Goal: Information Seeking & Learning: Check status

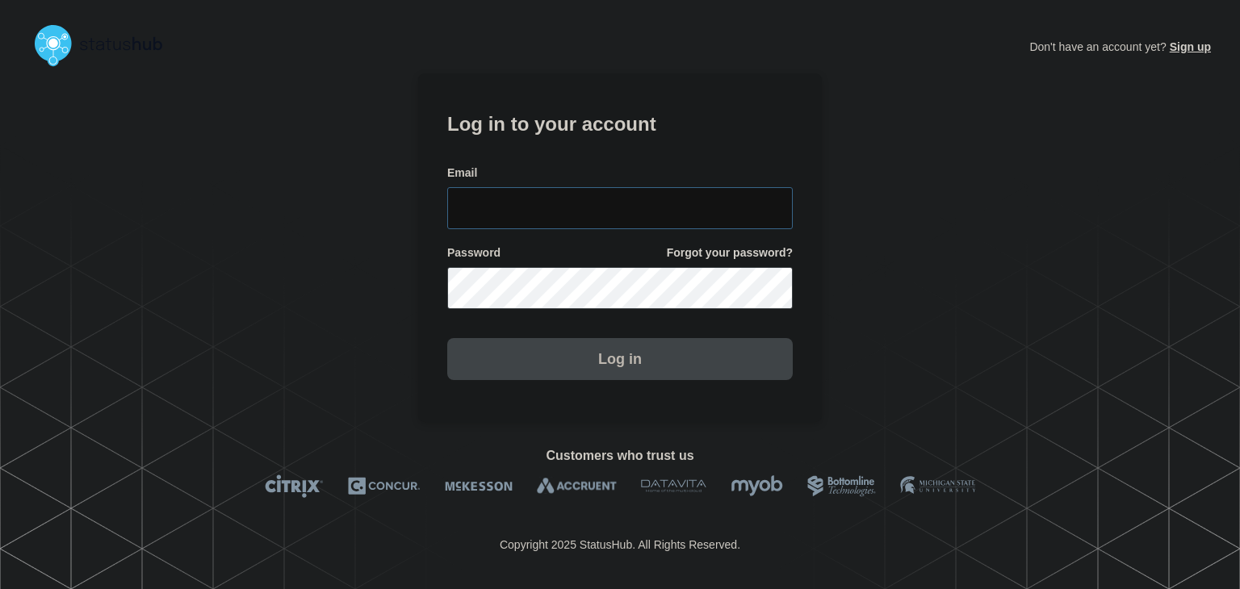
type input "amanda.mckeehan@conexon.us"
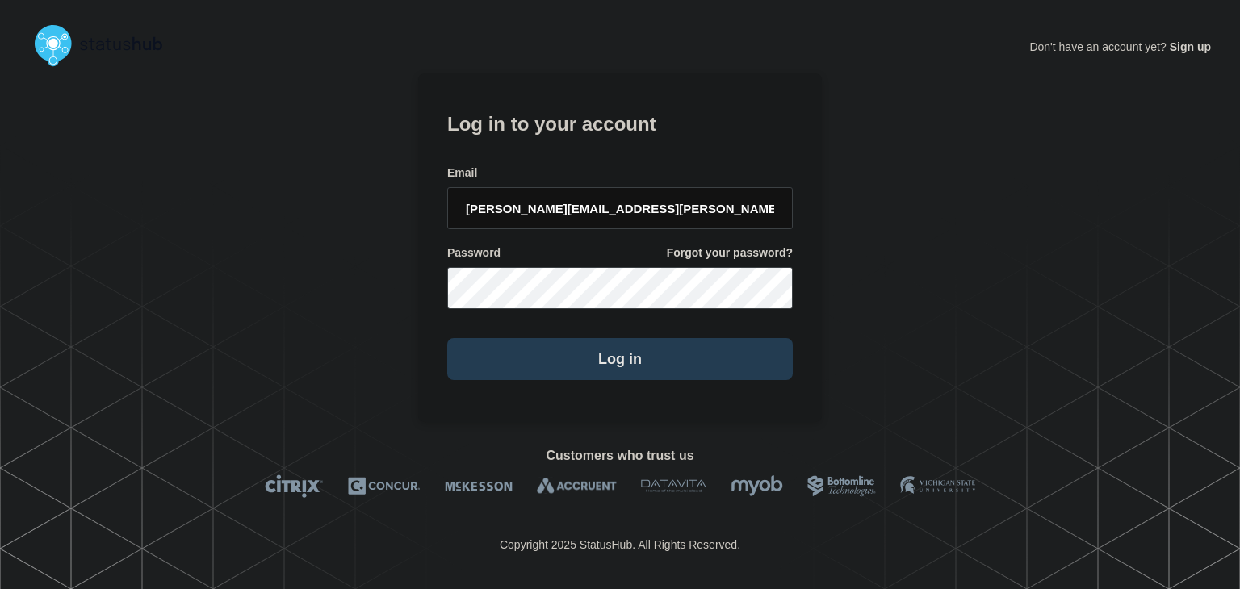
click at [531, 352] on button "Log in" at bounding box center [619, 359] width 345 height 42
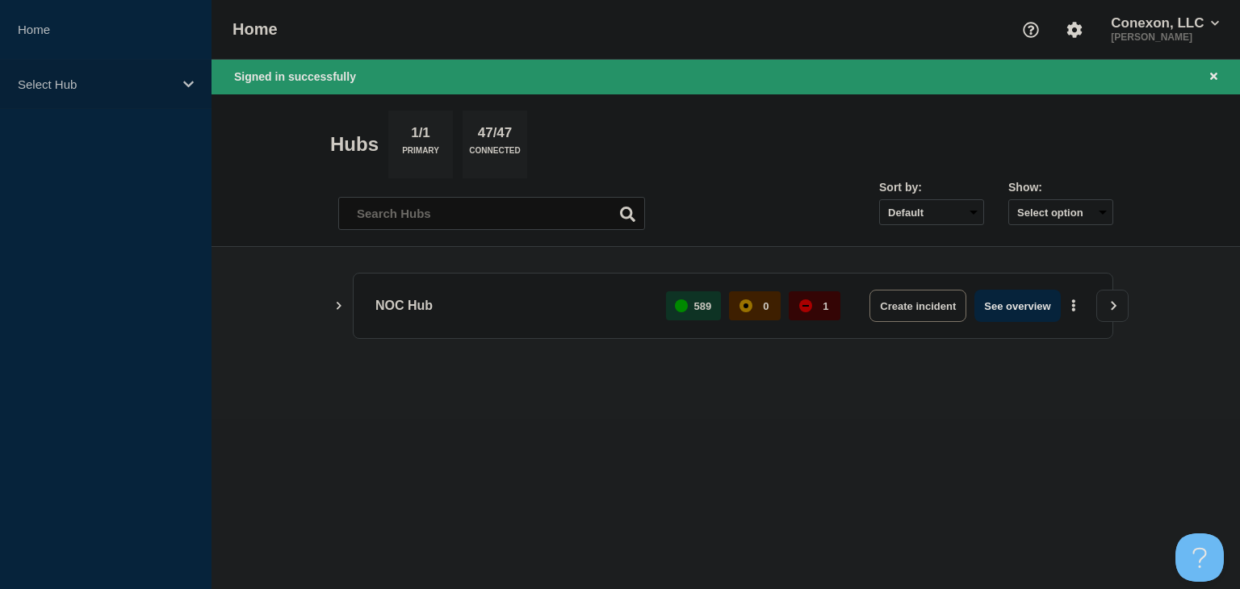
click at [161, 87] on p "Select Hub" at bounding box center [95, 84] width 155 height 14
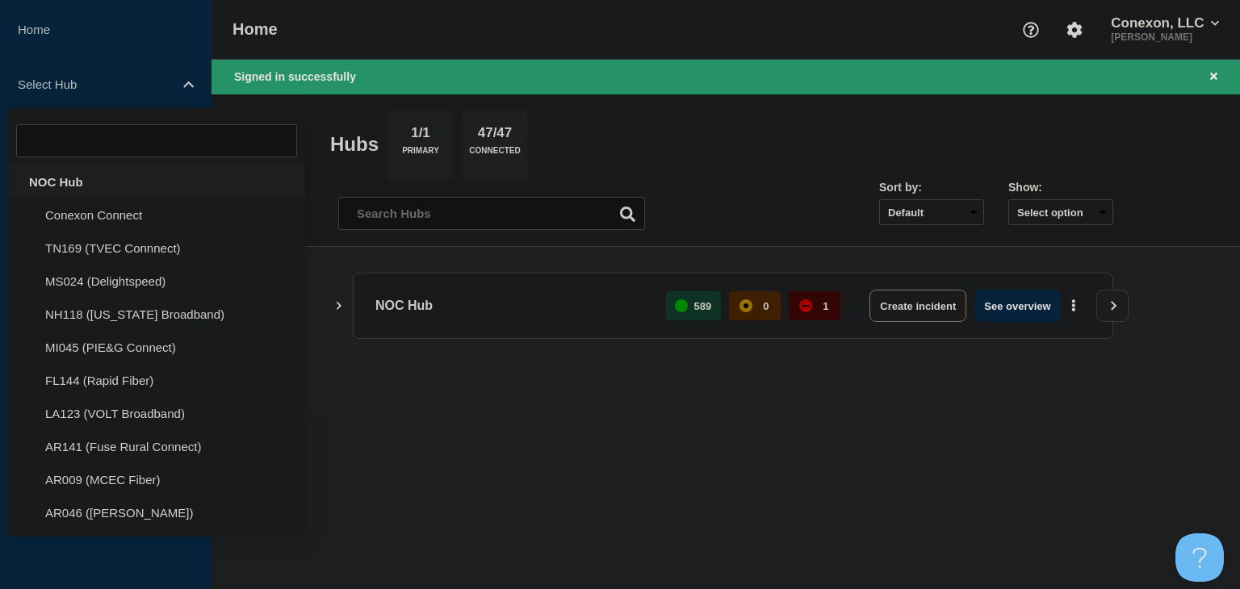
click at [98, 174] on div "NOC Hub" at bounding box center [156, 181] width 297 height 33
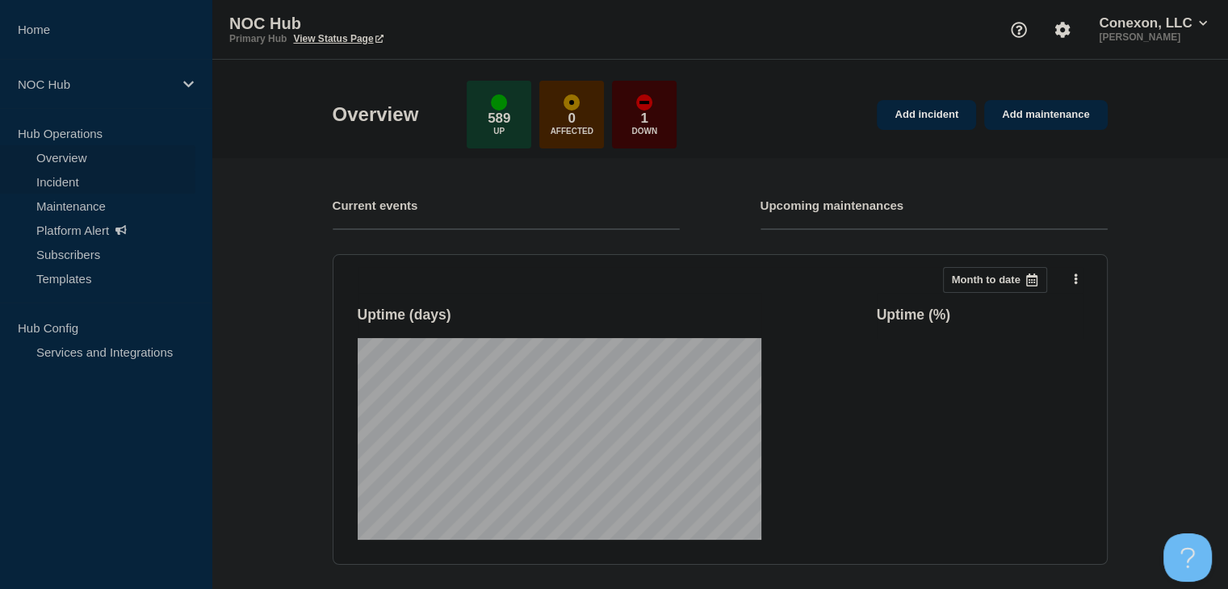
click at [69, 185] on link "Incident" at bounding box center [97, 181] width 195 height 24
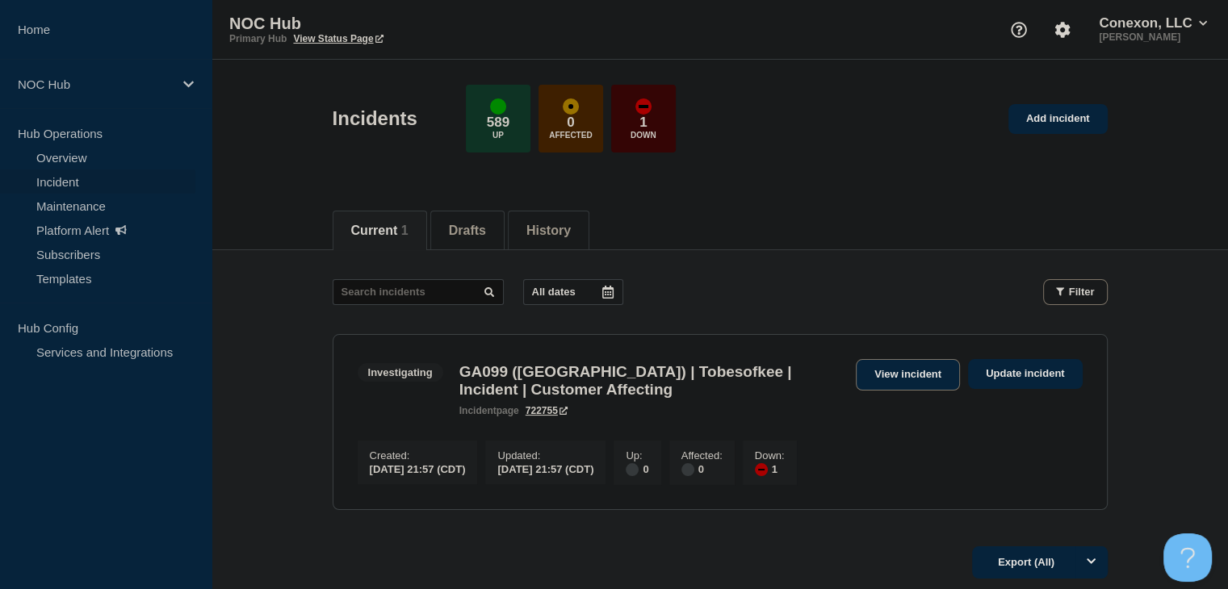
click at [901, 380] on link "View incident" at bounding box center [908, 374] width 104 height 31
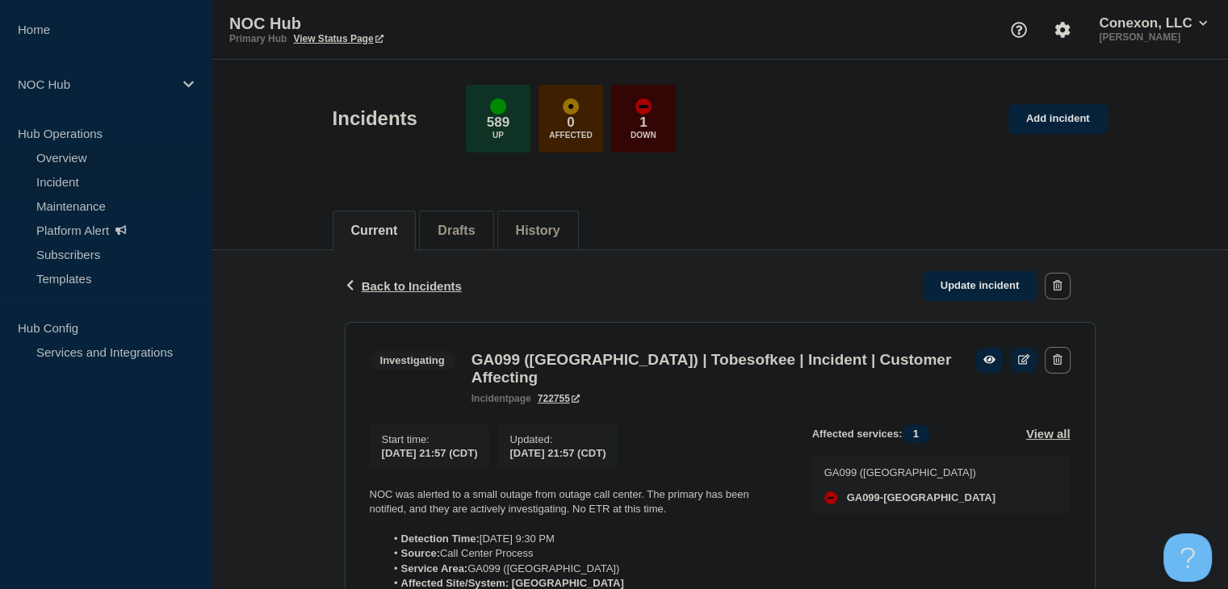
click at [139, 161] on link "Overview" at bounding box center [97, 157] width 195 height 24
